Goal: Information Seeking & Learning: Compare options

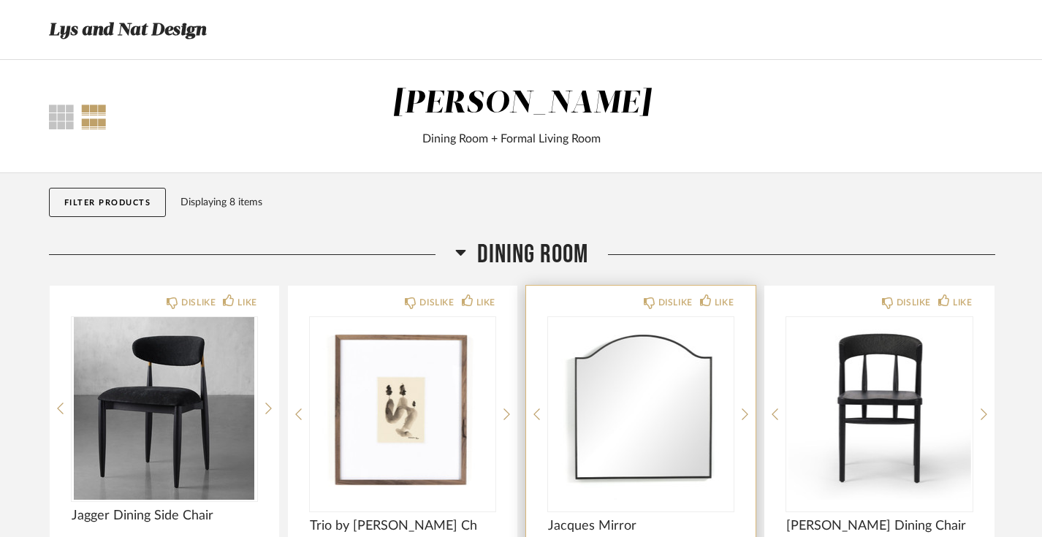
click at [655, 406] on img "0" at bounding box center [641, 408] width 186 height 183
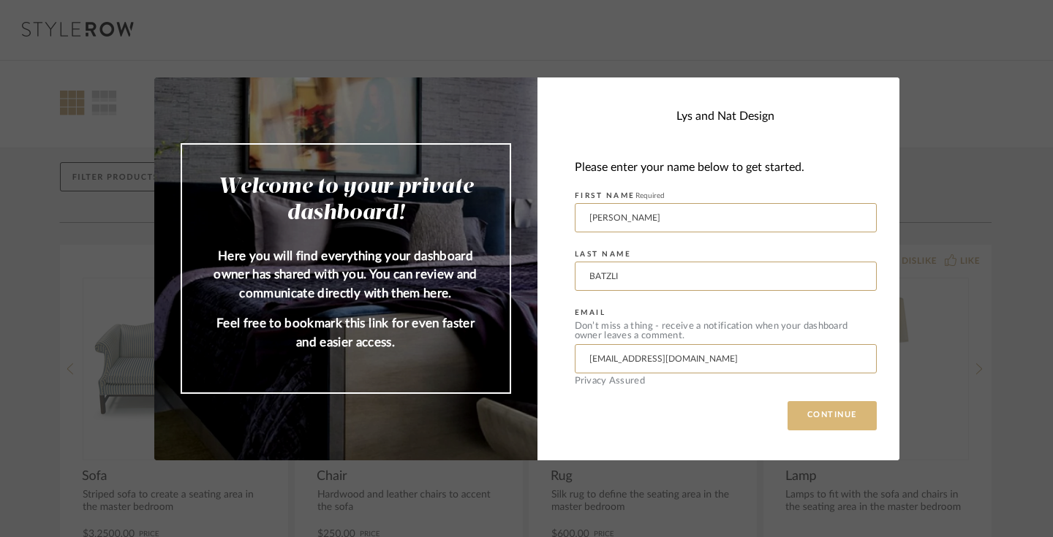
click at [822, 423] on button "CONTINUE" at bounding box center [831, 415] width 89 height 29
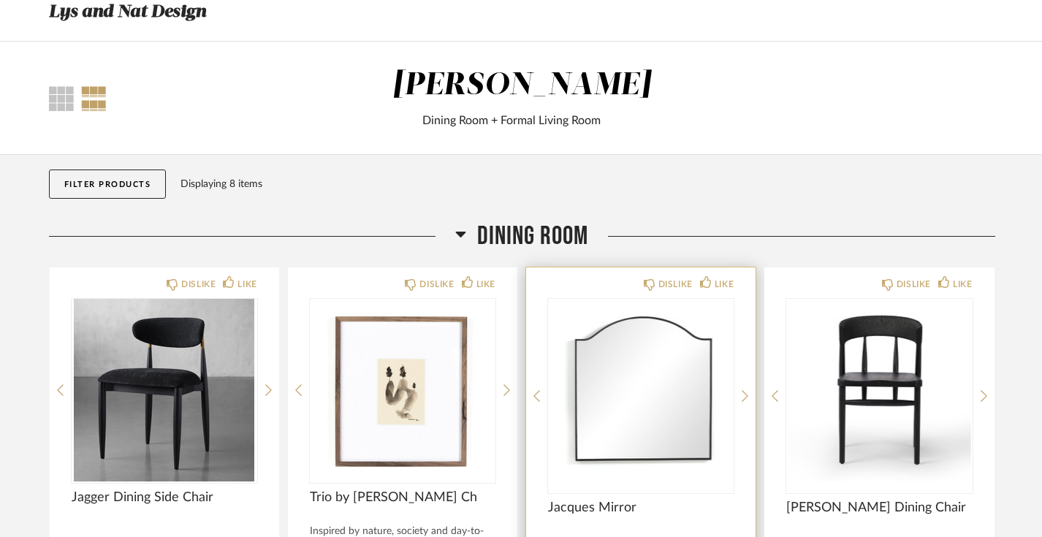
scroll to position [137, 0]
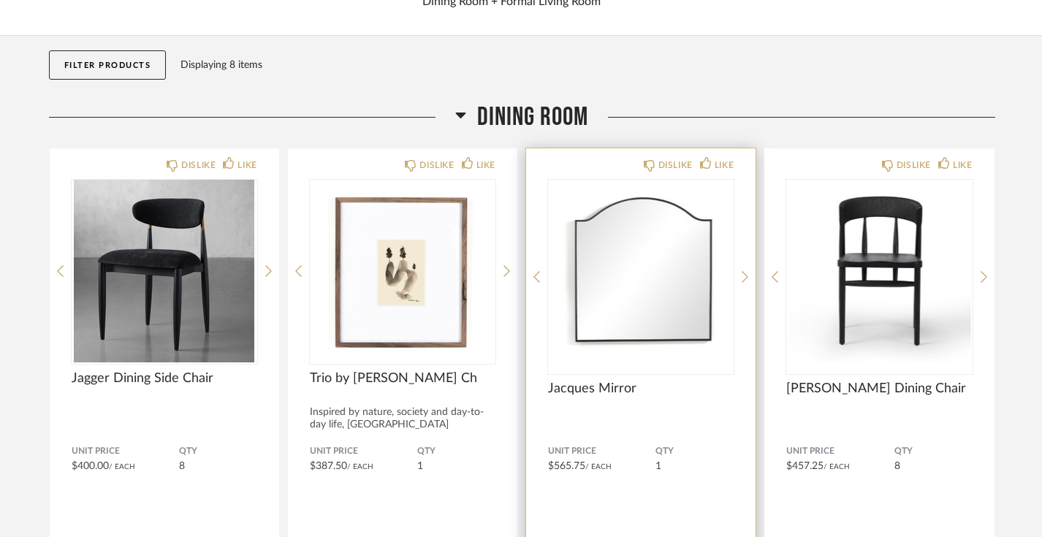
click at [632, 425] on div "Jacques Mirror" at bounding box center [641, 406] width 186 height 50
click at [599, 392] on span "Jacques Mirror" at bounding box center [641, 389] width 186 height 16
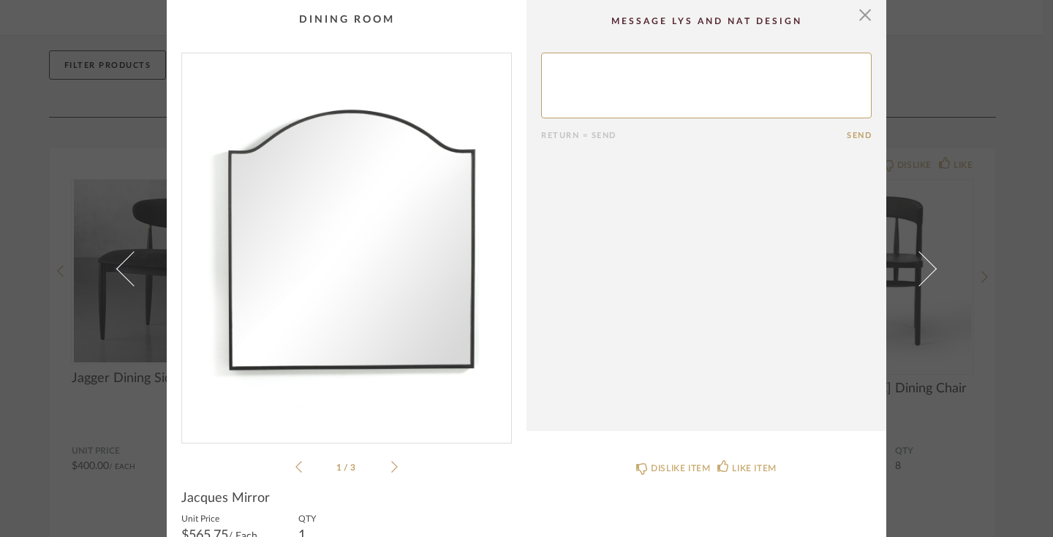
scroll to position [77, 0]
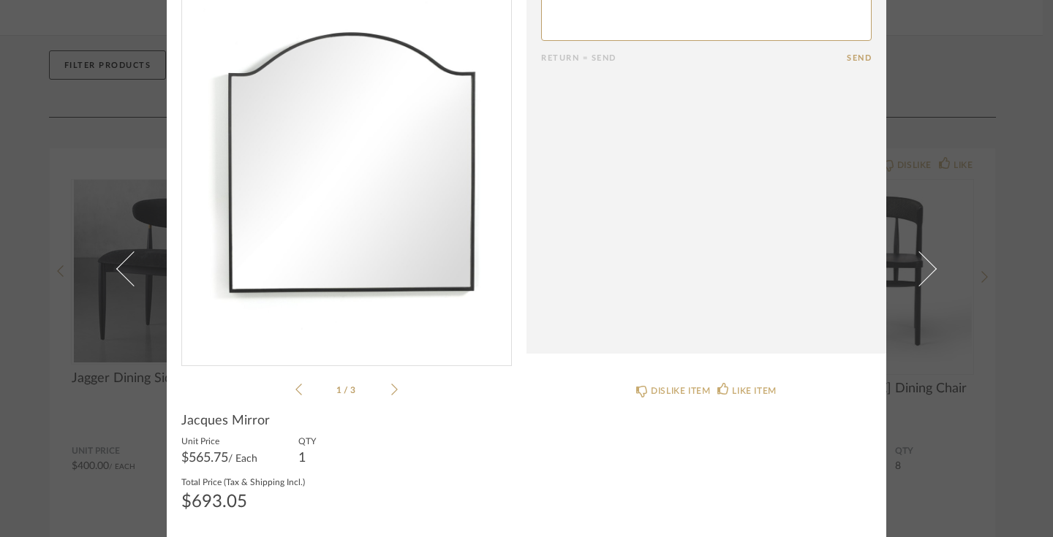
click at [391, 388] on icon at bounding box center [394, 389] width 7 height 13
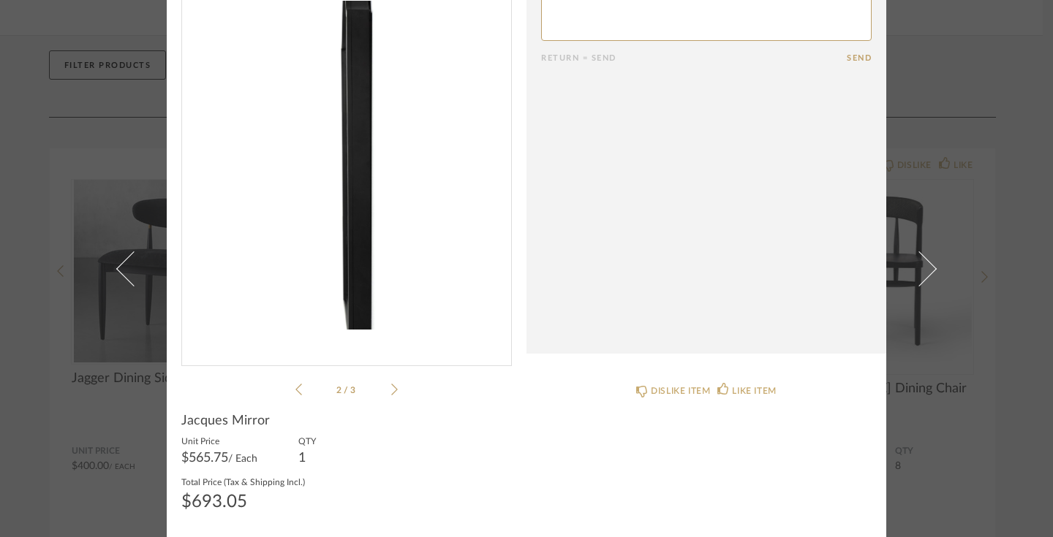
click at [391, 387] on icon at bounding box center [394, 389] width 7 height 13
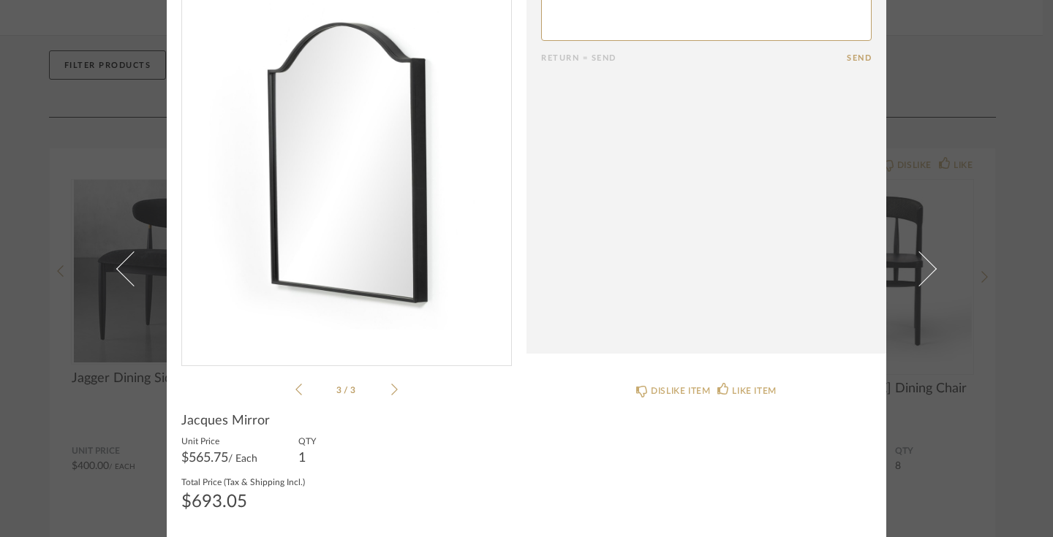
scroll to position [0, 0]
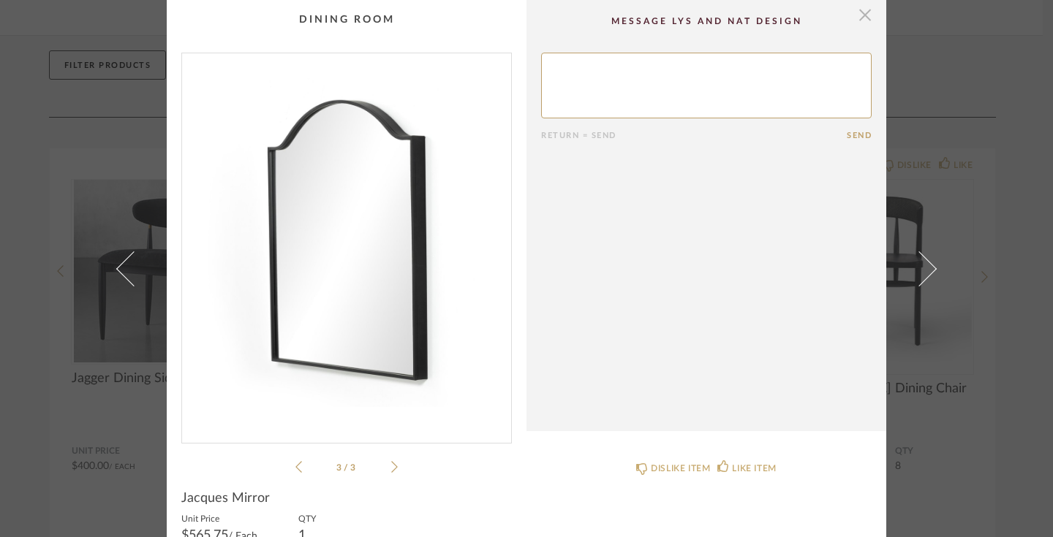
click at [861, 15] on span "button" at bounding box center [864, 14] width 29 height 29
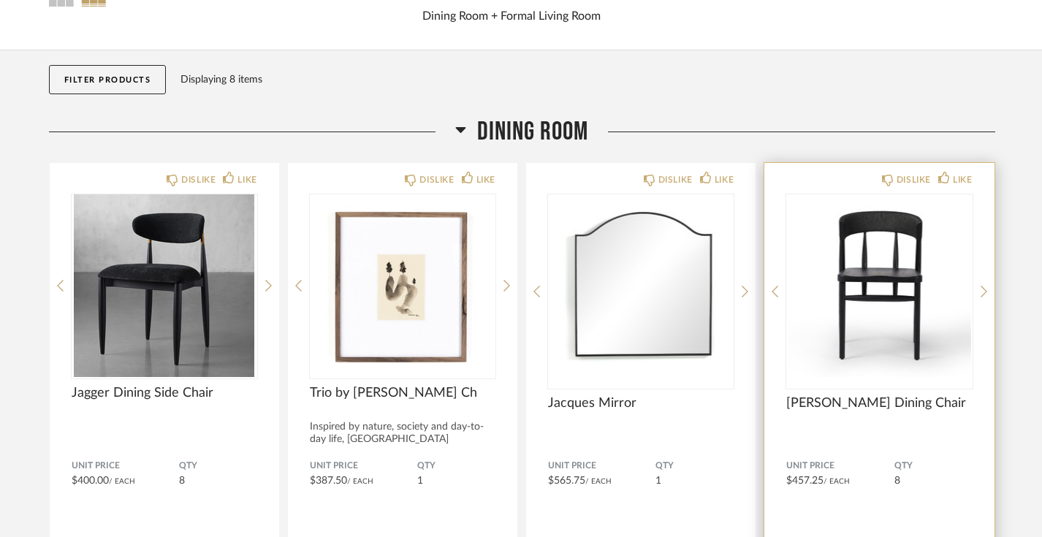
scroll to position [118, 0]
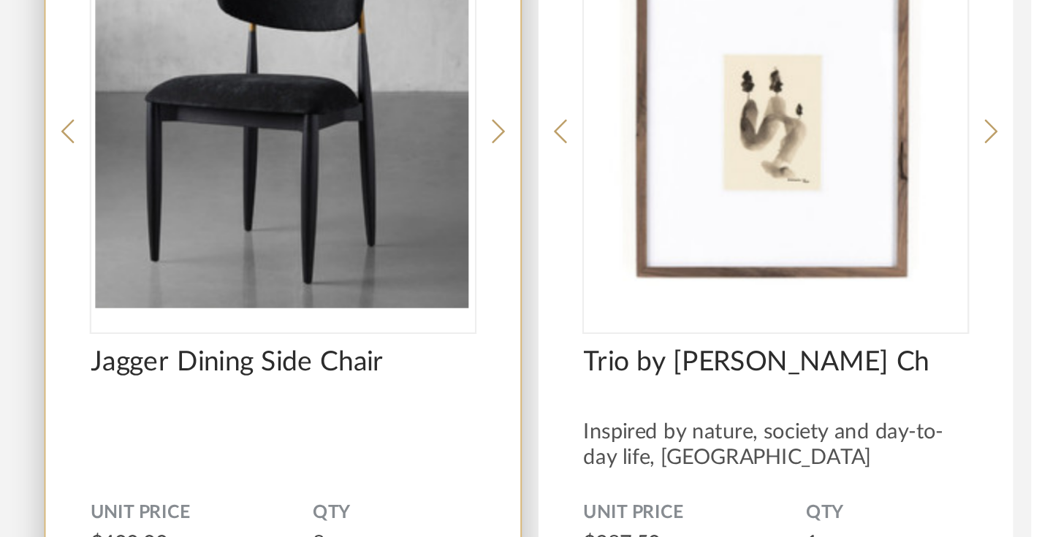
click at [189, 409] on span "Jagger Dining Side Chair" at bounding box center [165, 409] width 186 height 16
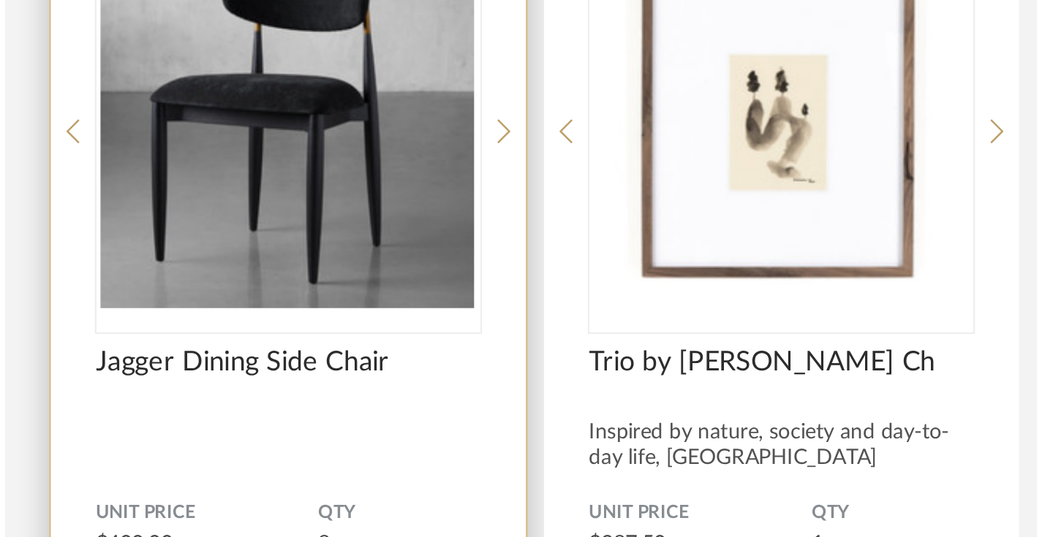
scroll to position [0, 0]
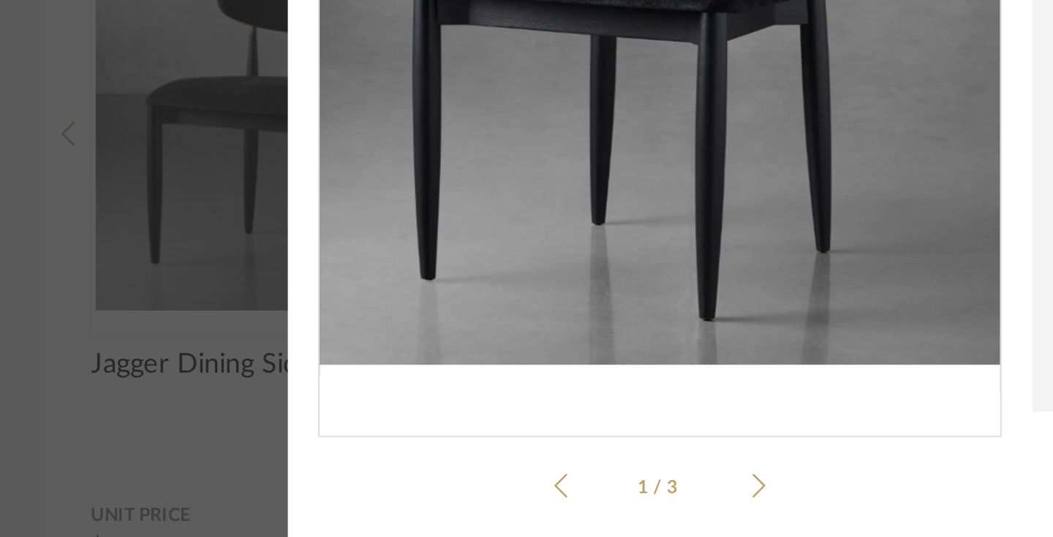
click at [391, 472] on icon at bounding box center [394, 467] width 7 height 13
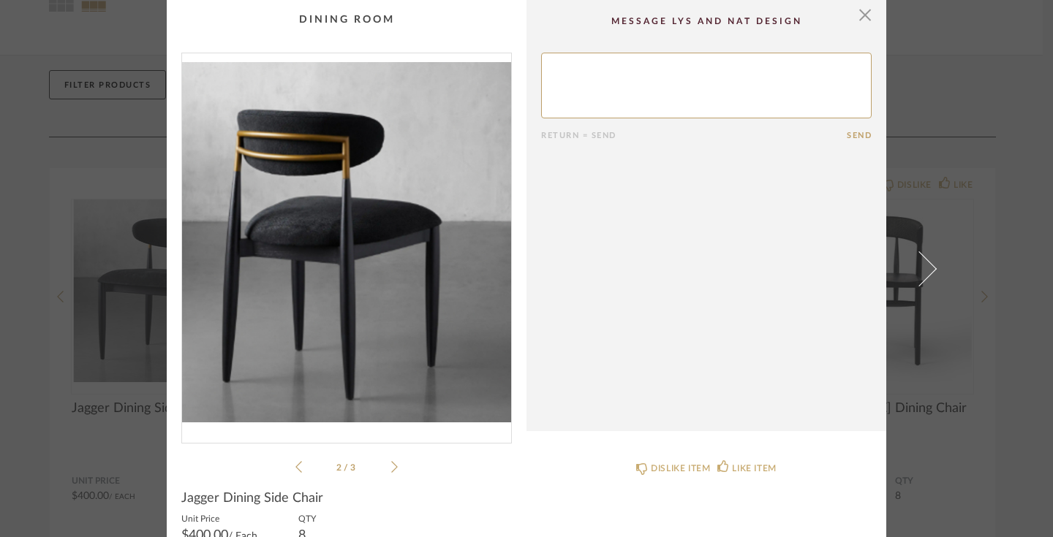
click at [391, 468] on icon at bounding box center [394, 467] width 7 height 12
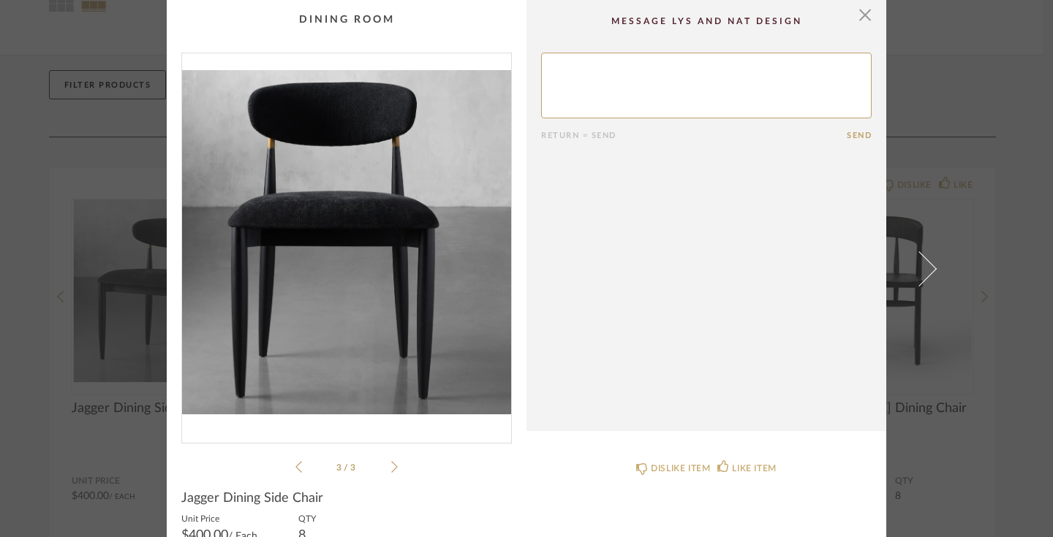
click at [336, 466] on span "3" at bounding box center [339, 467] width 7 height 9
click at [295, 461] on icon at bounding box center [298, 467] width 7 height 13
